Goal: Task Accomplishment & Management: Manage account settings

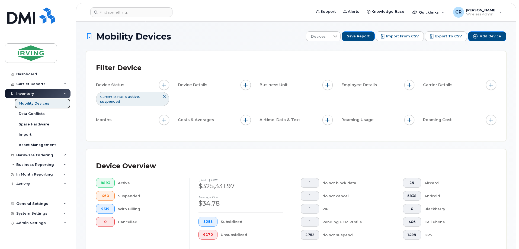
scroll to position [135, 0]
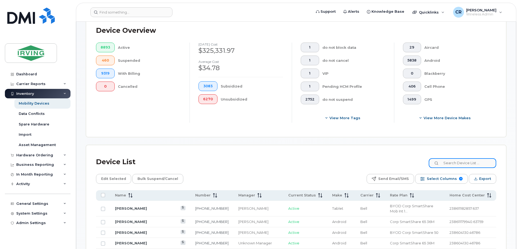
click at [462, 160] on input at bounding box center [461, 163] width 67 height 10
paste input "5063493413"
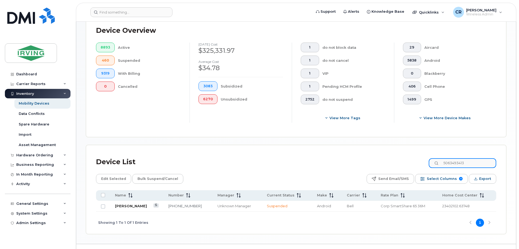
type input "5063493413"
click at [125, 204] on link "[PERSON_NAME]" at bounding box center [131, 206] width 32 height 4
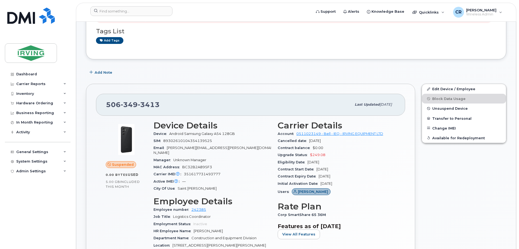
scroll to position [135, 0]
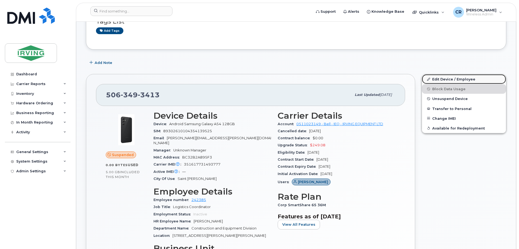
click at [444, 78] on link "Edit Device / Employee" at bounding box center [464, 79] width 84 height 10
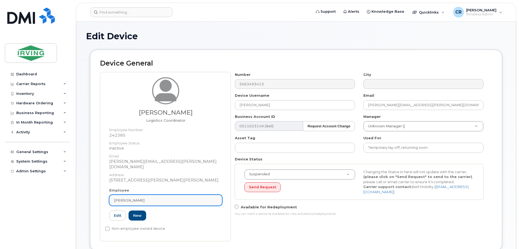
click at [131, 198] on span "[PERSON_NAME]" at bounding box center [129, 200] width 31 height 5
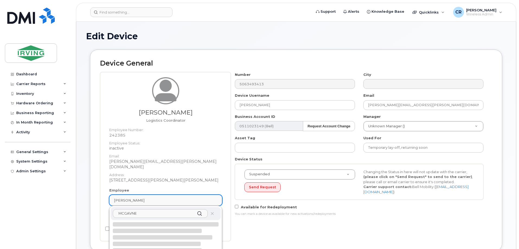
type input "MCGAVNEY"
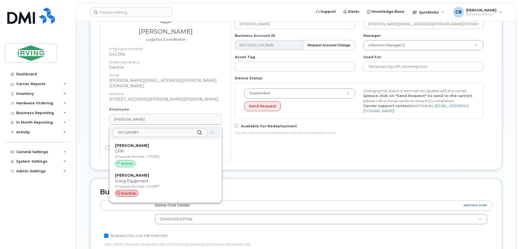
scroll to position [81, 0]
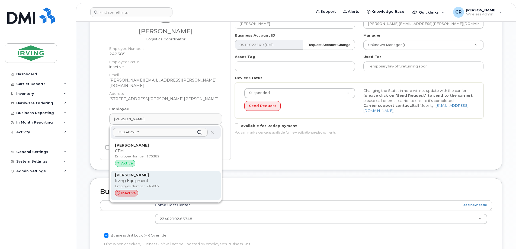
click at [135, 178] on p "Irving Equipment" at bounding box center [165, 181] width 101 height 6
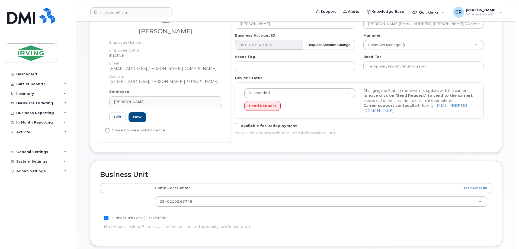
type input "243087"
type input "[PERSON_NAME]"
type input "[EMAIL_ADDRESS][PERSON_NAME][DOMAIN_NAME]"
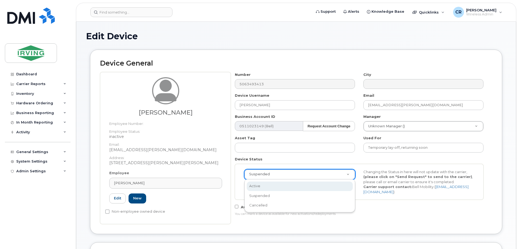
select select "active"
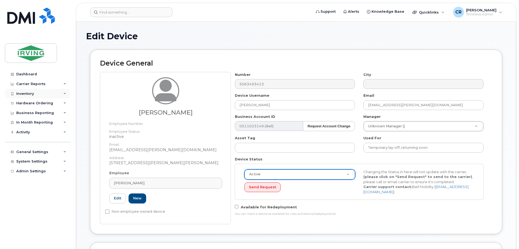
click at [26, 93] on div "Inventory" at bounding box center [25, 94] width 18 height 4
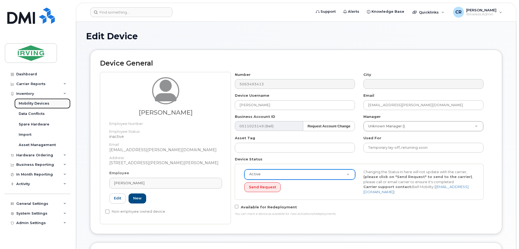
click at [38, 104] on div "Mobility Devices" at bounding box center [34, 103] width 31 height 5
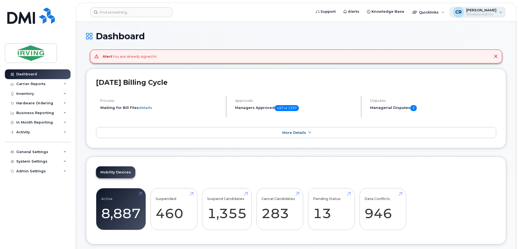
click at [498, 12] on div "CR [PERSON_NAME] Wireless Admin" at bounding box center [477, 12] width 57 height 11
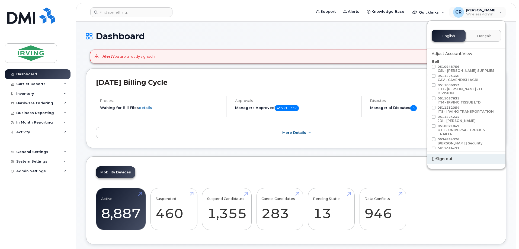
click at [444, 160] on div "Sign out" at bounding box center [466, 159] width 78 height 10
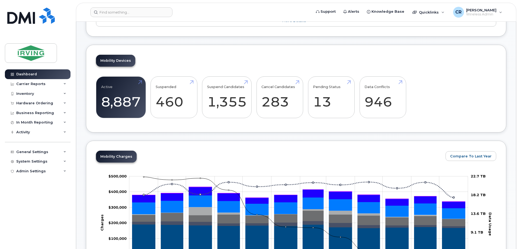
scroll to position [108, 0]
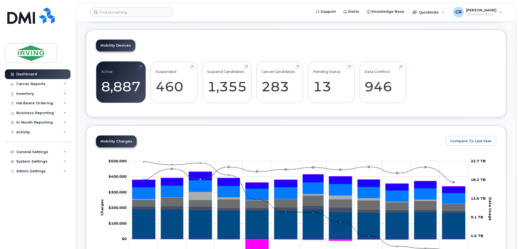
drag, startPoint x: 29, startPoint y: 92, endPoint x: 36, endPoint y: 104, distance: 13.6
click at [29, 92] on div "Inventory" at bounding box center [25, 94] width 18 height 4
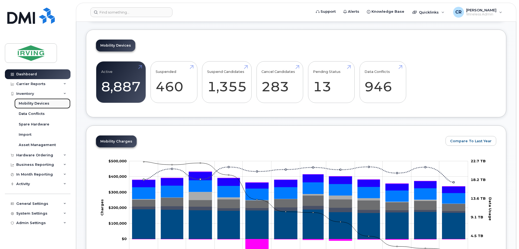
click at [33, 102] on div "Mobility Devices" at bounding box center [34, 103] width 31 height 5
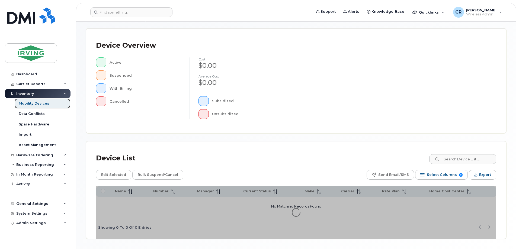
scroll to position [108, 0]
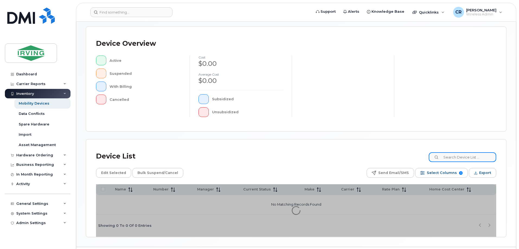
click at [459, 158] on input at bounding box center [461, 157] width 67 height 10
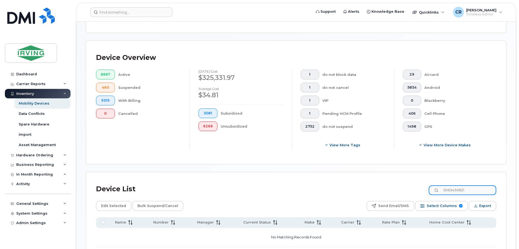
scroll to position [118, 0]
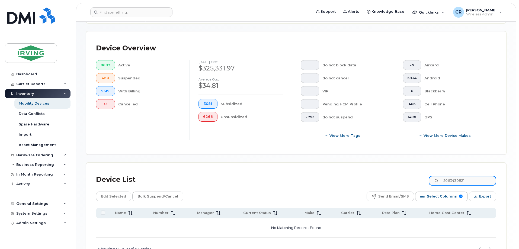
type input "5063430821"
